Goal: Check status: Check status

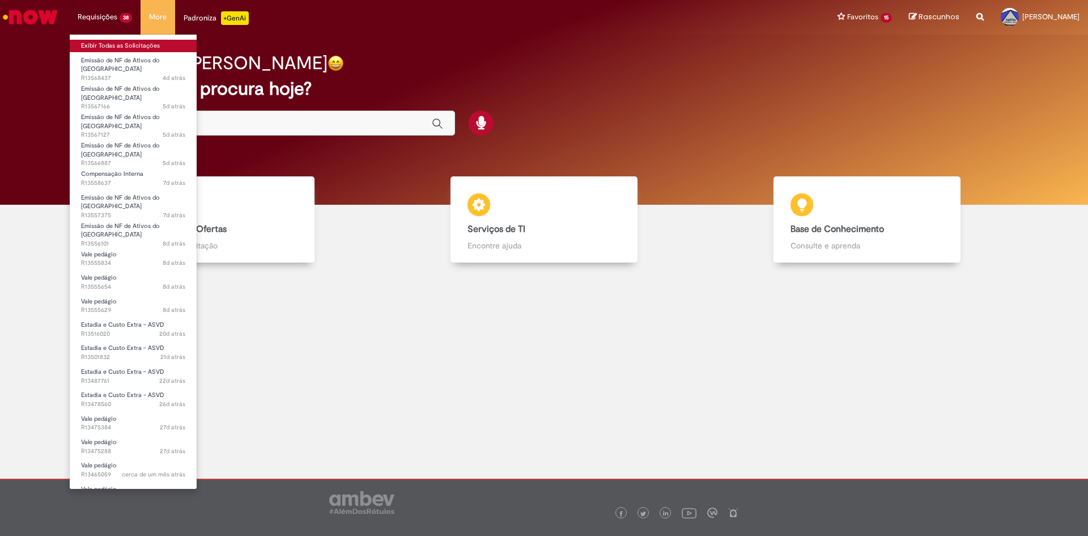
click at [108, 43] on link "Exibir Todas as Solicitações" at bounding box center [133, 46] width 127 height 12
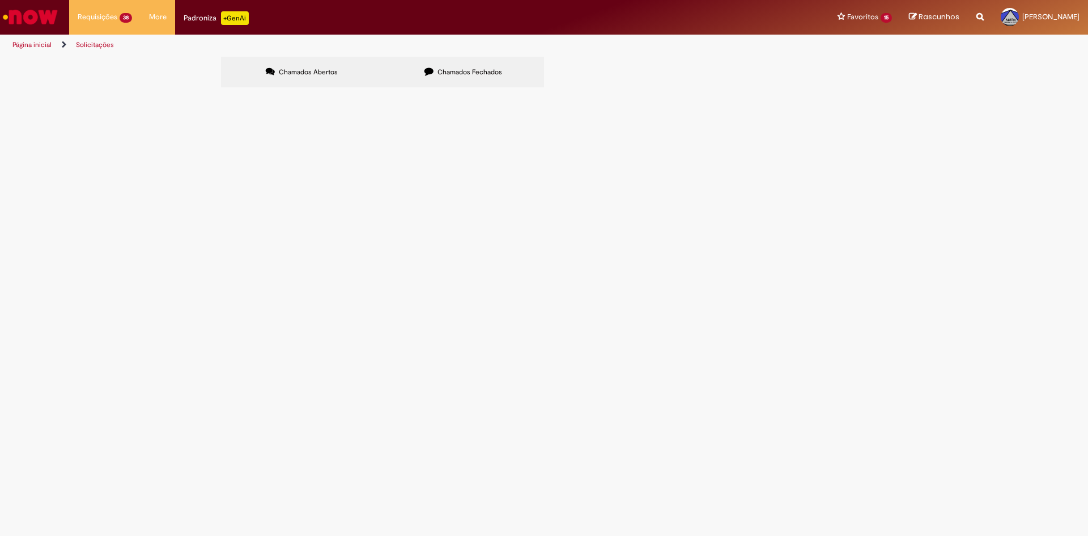
click at [436, 76] on label "Chamados Fechados" at bounding box center [464, 72] width 162 height 31
click at [0, 0] on input "Pesquisar" at bounding box center [0, 0] width 0 height 0
type input "******"
click at [0, 0] on button "Pesquisar" at bounding box center [0, 0] width 0 height 0
click at [0, 0] on span "R13567229" at bounding box center [0, 0] width 0 height 0
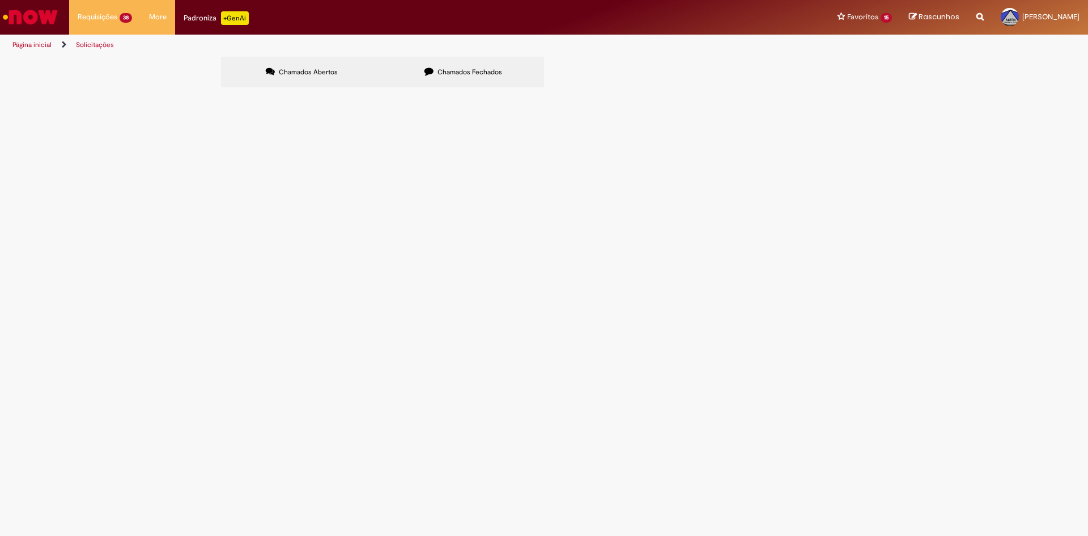
click at [0, 0] on span "R13567229" at bounding box center [0, 0] width 0 height 0
click at [0, 0] on span "Emissão de NF de Ativos do [GEOGRAPHIC_DATA]" at bounding box center [0, 0] width 0 height 0
click at [0, 0] on span "R13567229" at bounding box center [0, 0] width 0 height 0
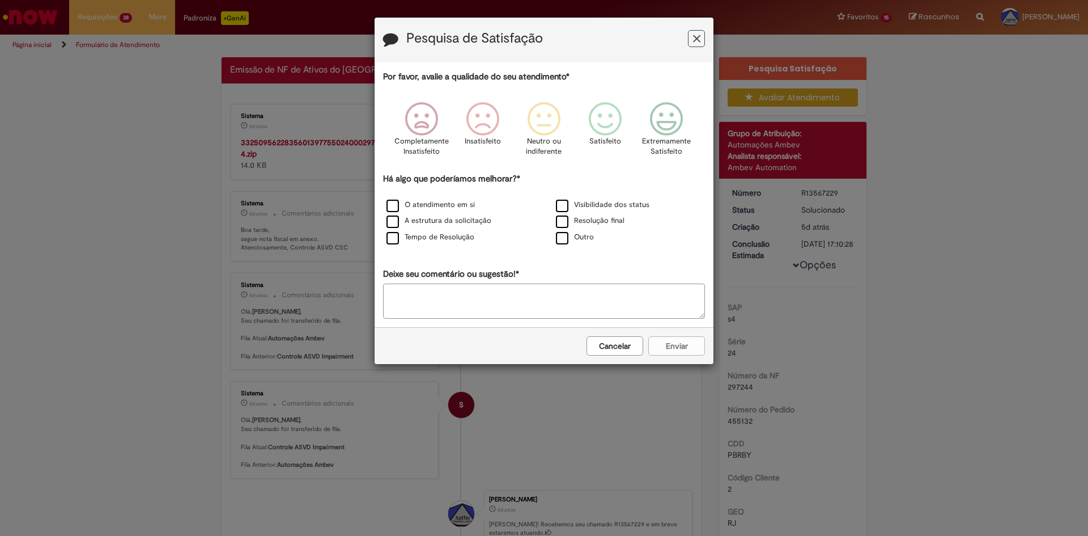
click at [696, 41] on icon "Feedback" at bounding box center [696, 39] width 7 height 12
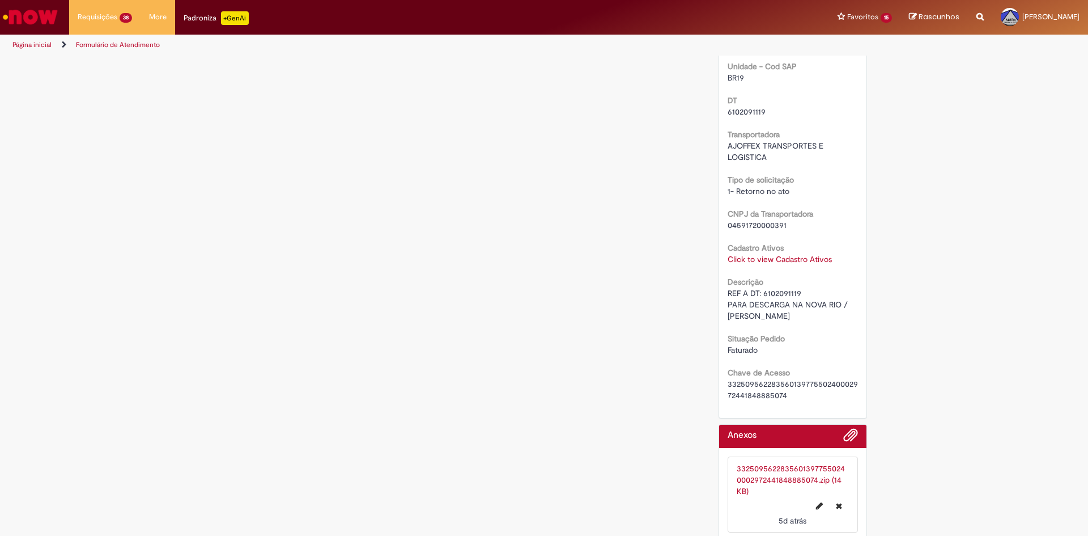
scroll to position [706, 0]
